Goal: Navigation & Orientation: Find specific page/section

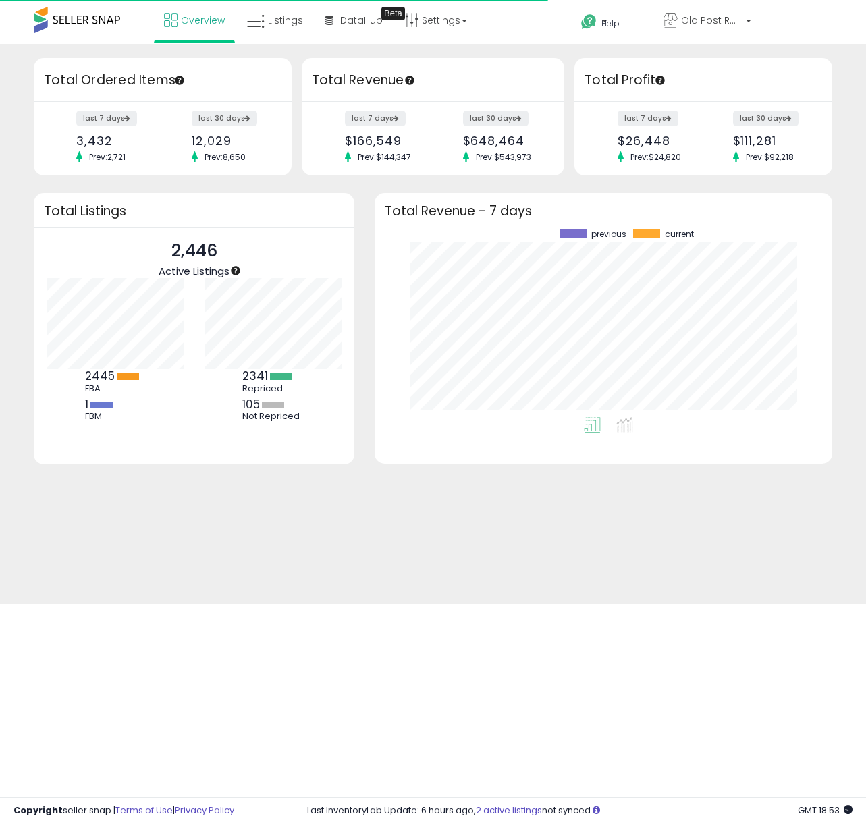
scroll to position [188, 430]
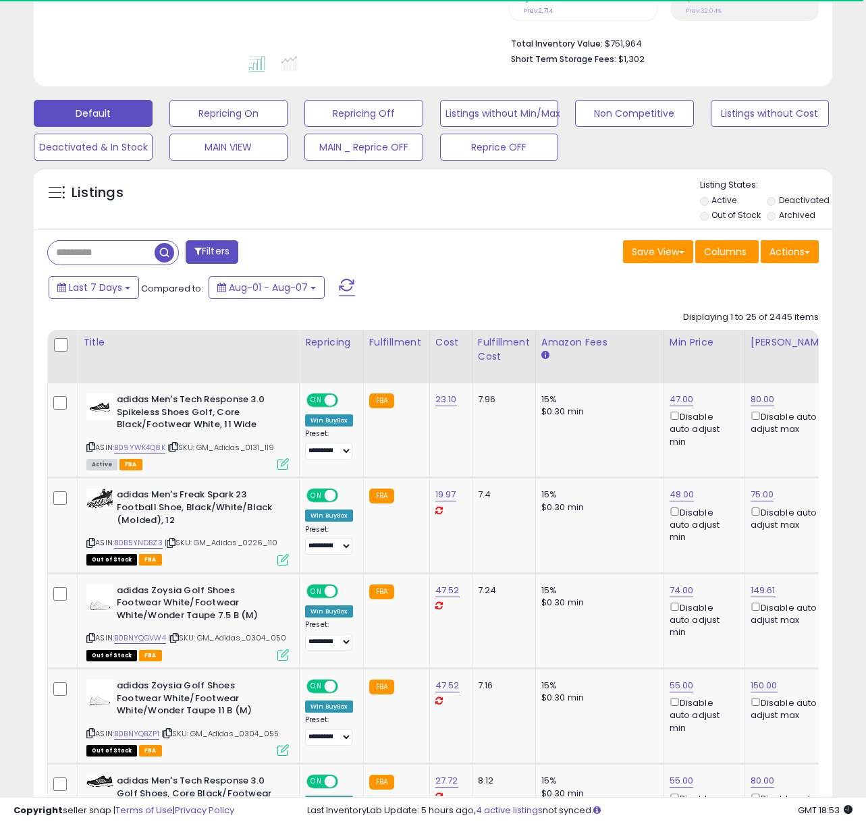
scroll to position [376, 0]
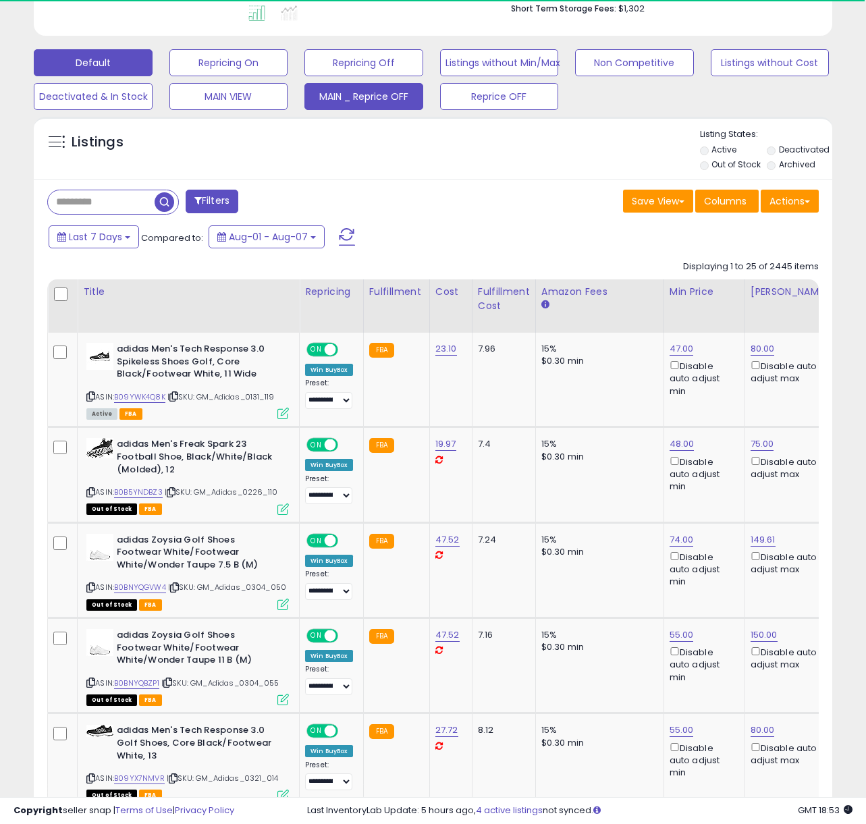
drag, startPoint x: 400, startPoint y: 115, endPoint x: 395, endPoint y: 104, distance: 12.4
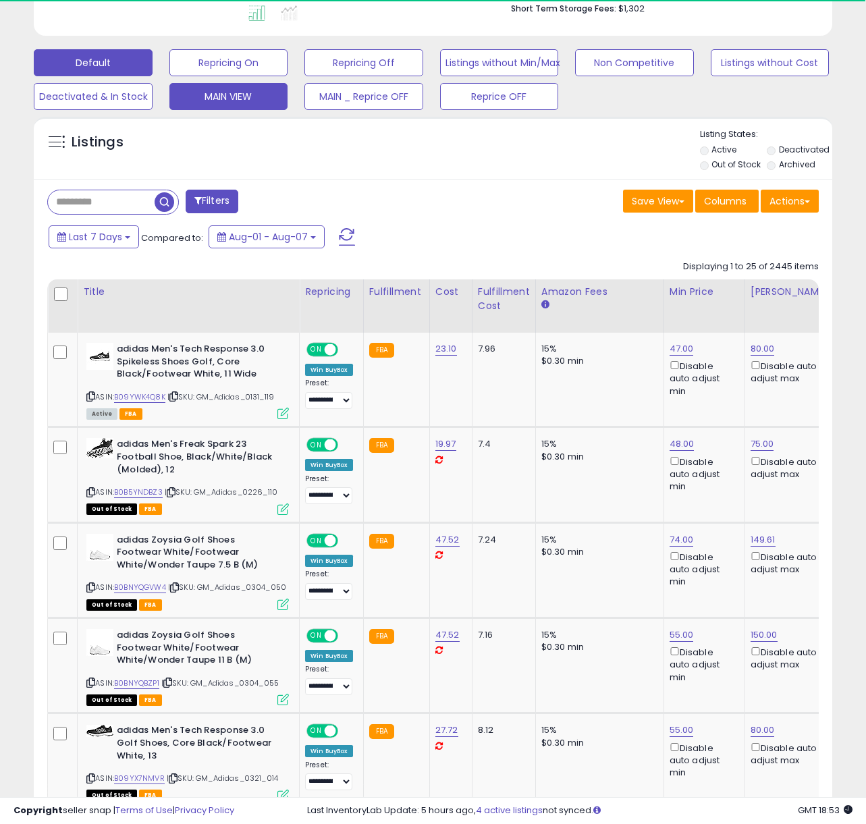
click at [228, 76] on button "MAIN VIEW" at bounding box center [228, 62] width 119 height 27
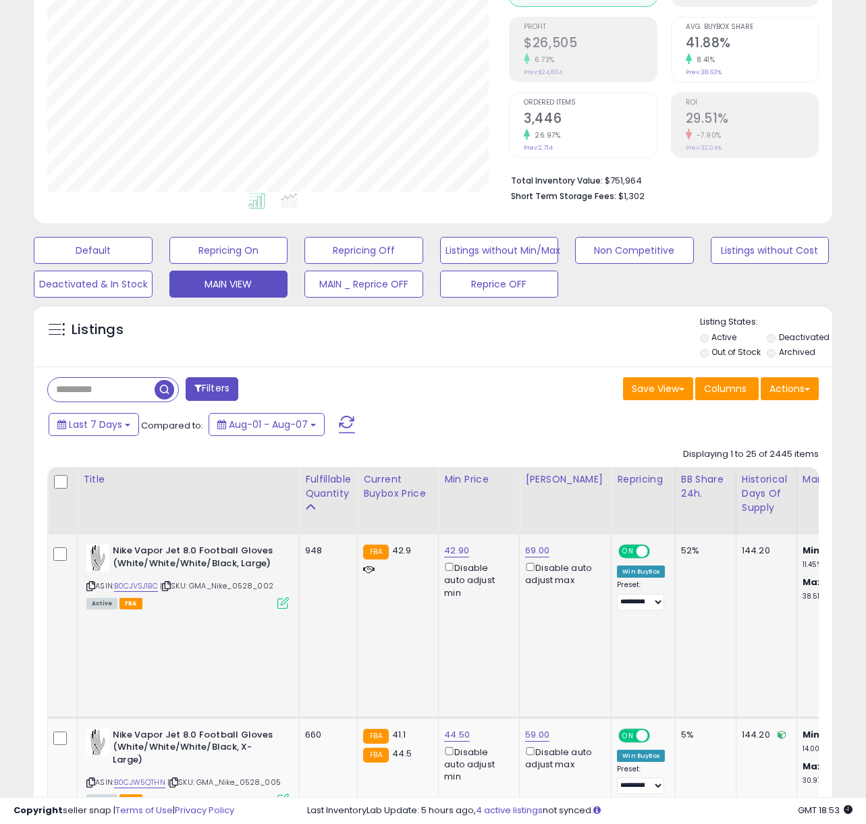
scroll to position [325, 0]
